Goal: Task Accomplishment & Management: Complete application form

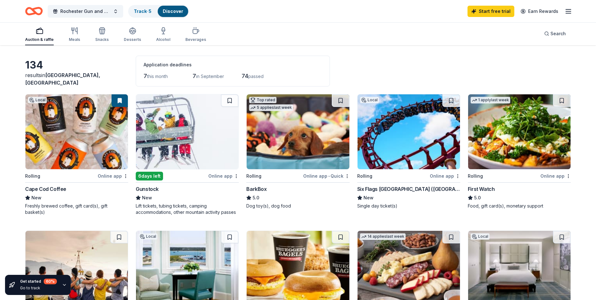
scroll to position [31, 0]
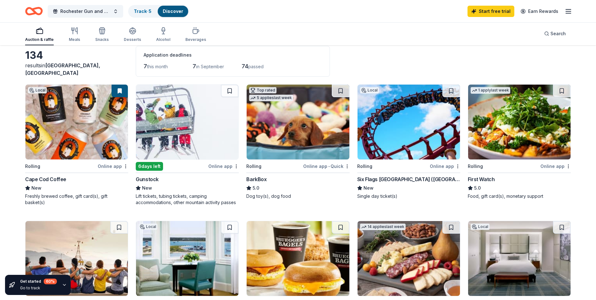
click at [334, 124] on img at bounding box center [298, 122] width 102 height 75
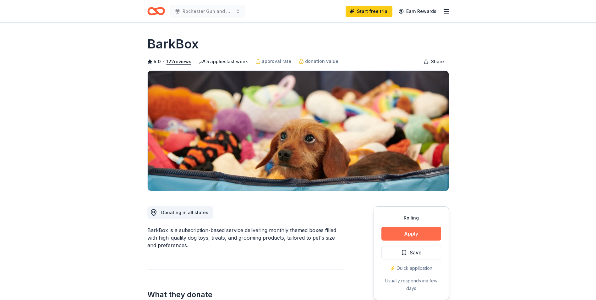
click at [425, 230] on button "Apply" at bounding box center [412, 234] width 60 height 14
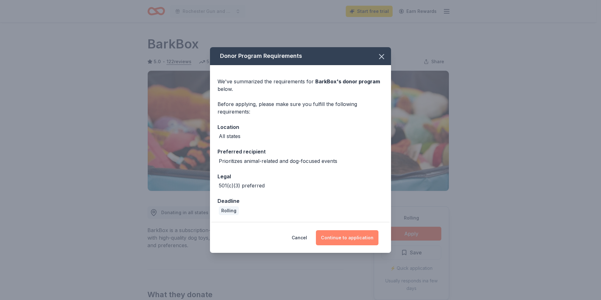
click at [367, 240] on button "Continue to application" at bounding box center [347, 237] width 63 height 15
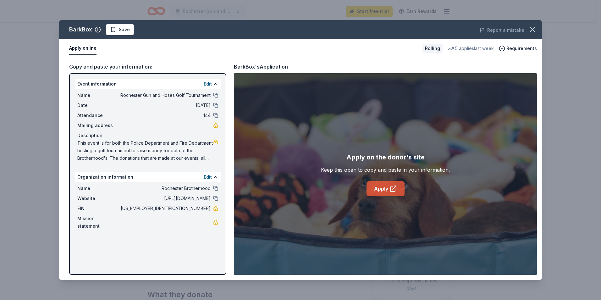
click at [384, 190] on link "Apply" at bounding box center [386, 188] width 38 height 15
click at [384, 189] on link "Apply" at bounding box center [386, 188] width 38 height 15
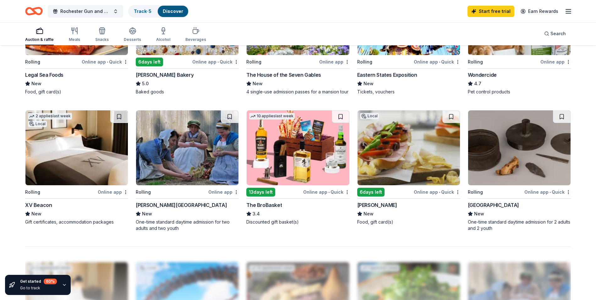
scroll to position [377, 0]
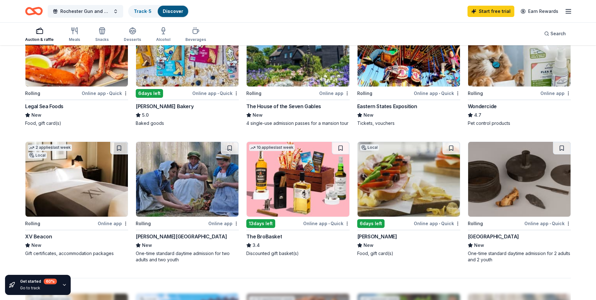
click at [288, 188] on img at bounding box center [298, 179] width 102 height 75
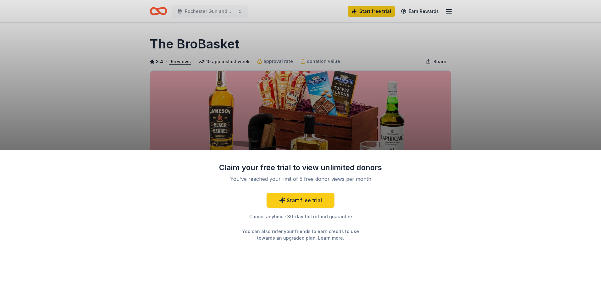
click at [131, 125] on div "Claim your free trial to view unlimited donors You've reached your limit of 5 f…" at bounding box center [300, 150] width 601 height 300
click at [86, 55] on div "Claim your free trial to view unlimited donors You've reached your limit of 5 f…" at bounding box center [300, 150] width 601 height 300
click at [86, 52] on div "Claim your free trial to view unlimited donors You've reached your limit of 5 f…" at bounding box center [300, 150] width 601 height 300
